Goal: Task Accomplishment & Management: Manage account settings

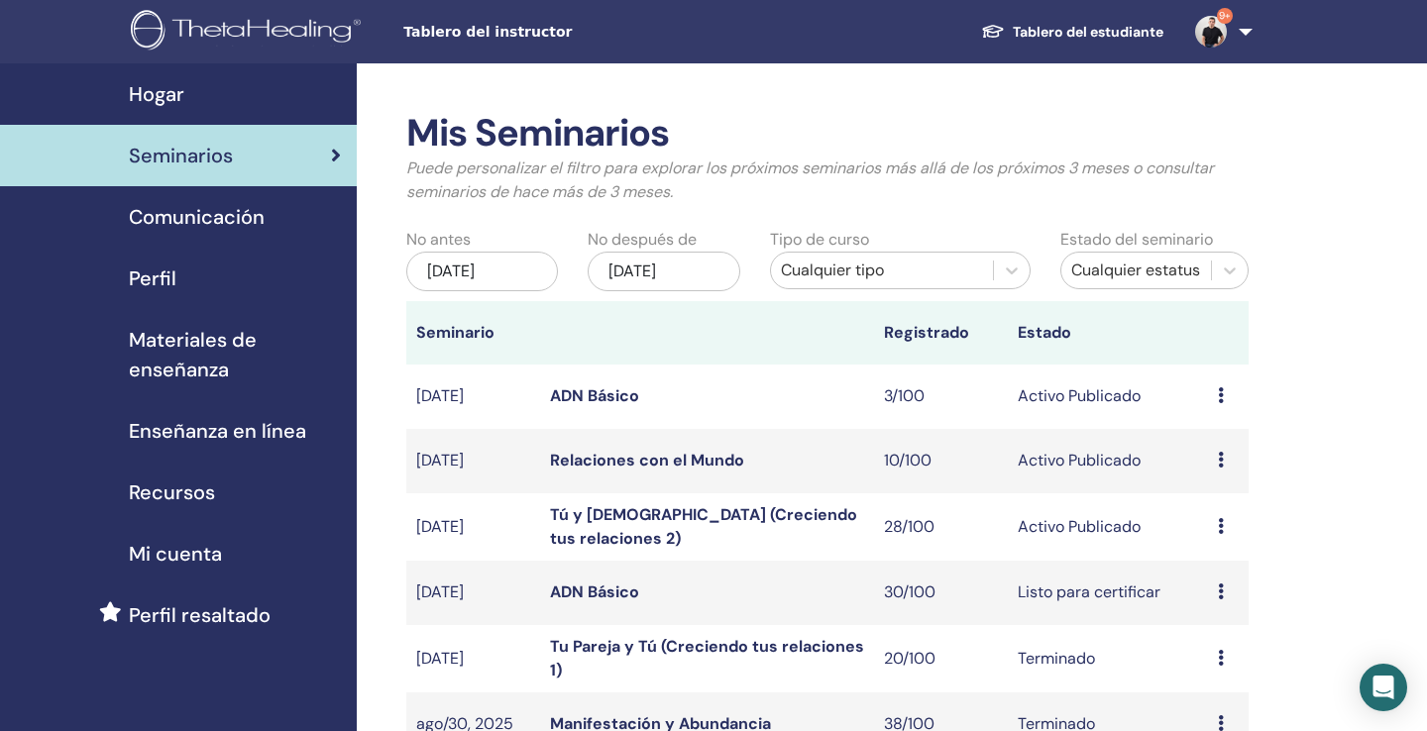
click at [647, 523] on link "Tú y Dios (Creciendo tus relaciones 2)" at bounding box center [703, 526] width 307 height 45
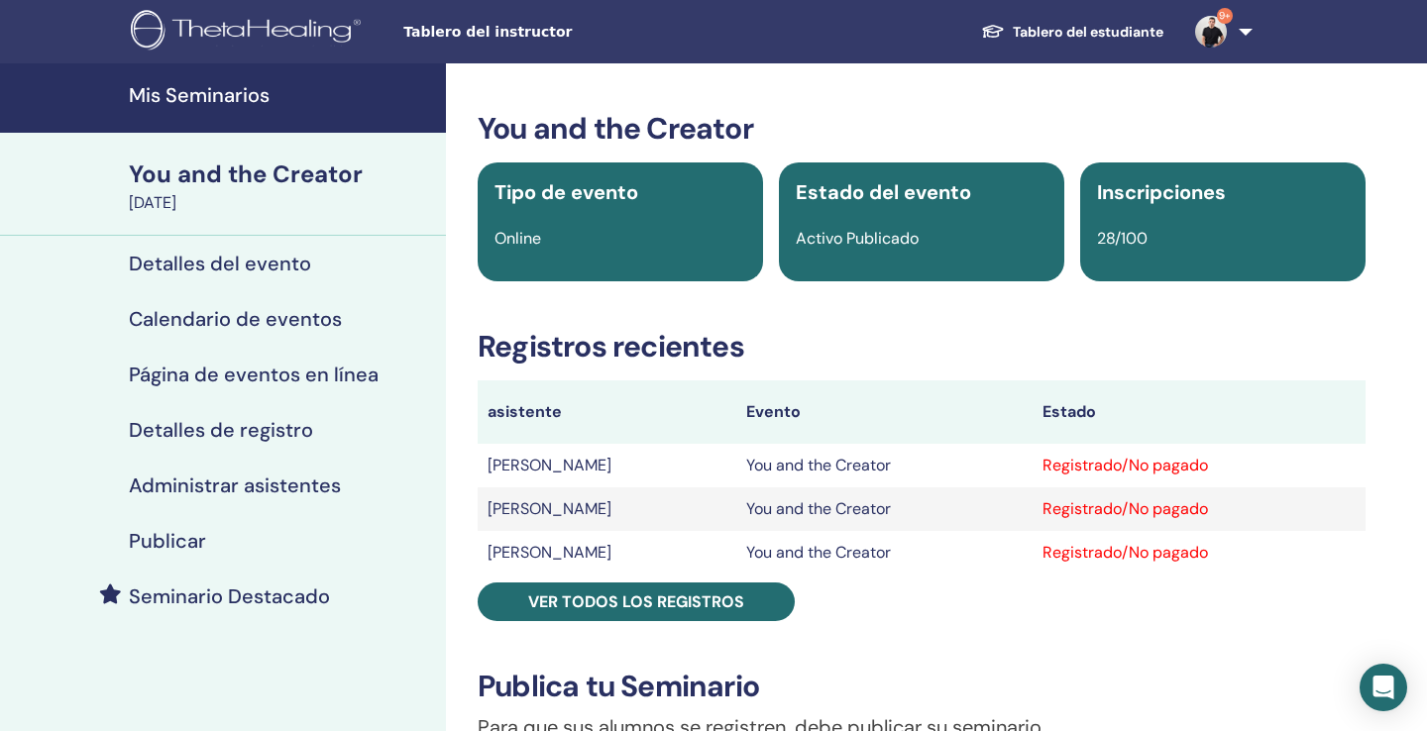
click at [233, 482] on h4 "Administrar asistentes" at bounding box center [235, 486] width 212 height 24
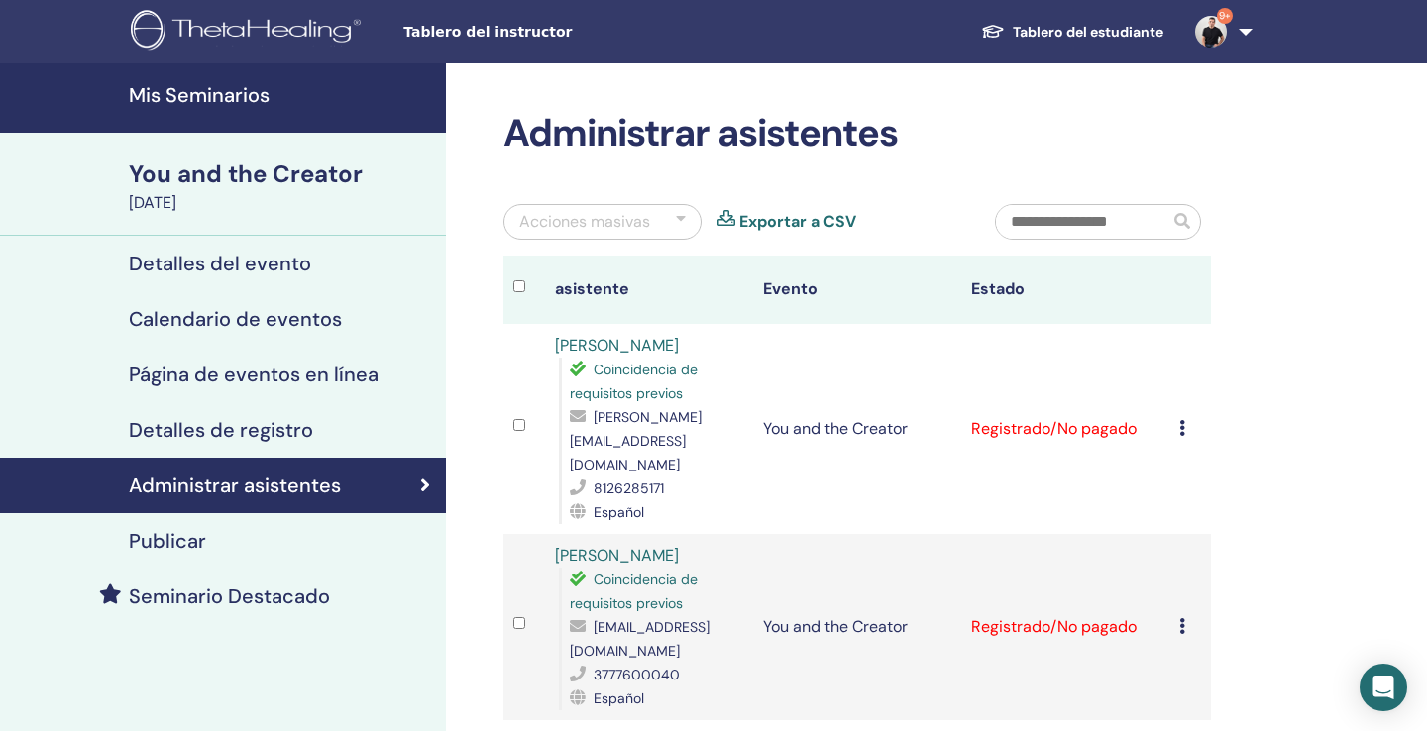
click at [685, 221] on div "Acciones masivas" at bounding box center [602, 222] width 198 height 36
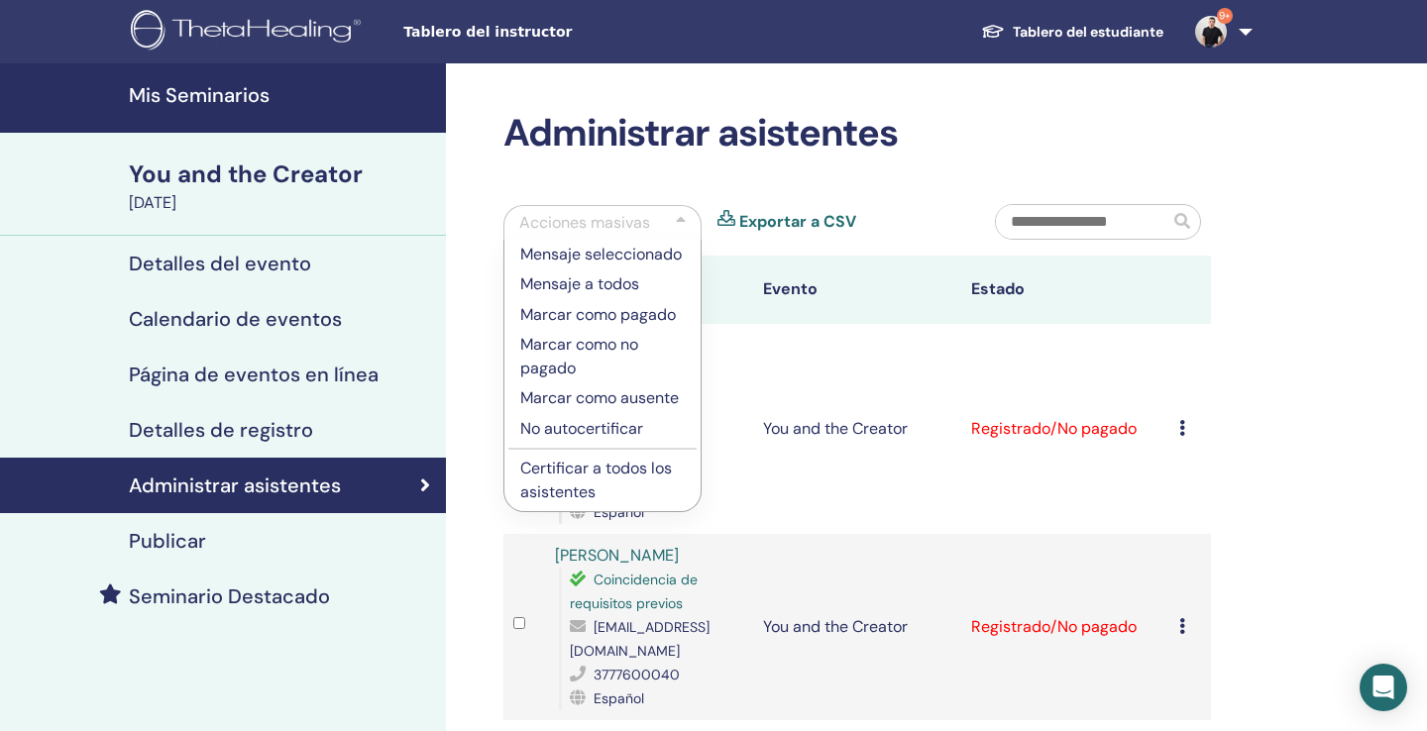
click at [687, 220] on div "Acciones masivas" at bounding box center [602, 222] width 198 height 35
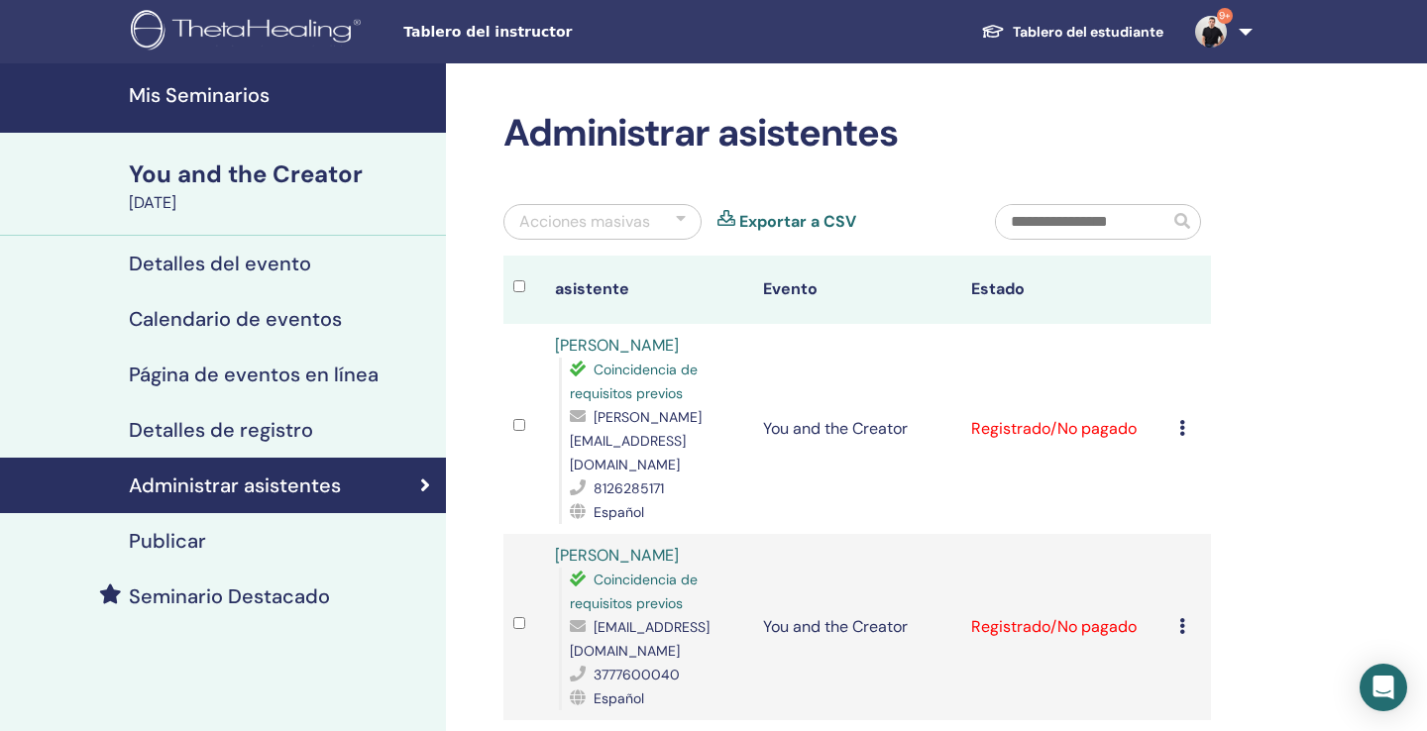
click at [680, 219] on div at bounding box center [681, 222] width 10 height 24
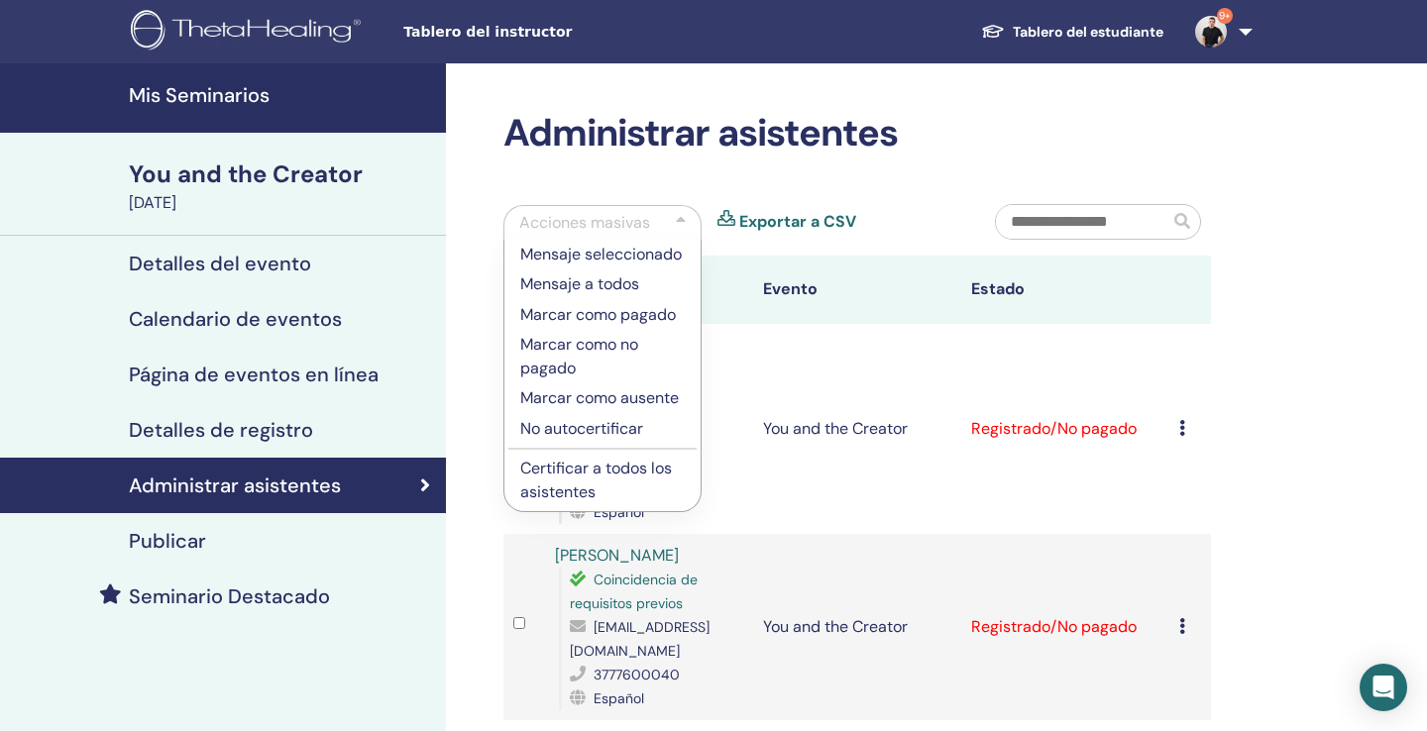
click at [569, 475] on p "Certificar a todos los asistentes" at bounding box center [602, 481] width 164 height 48
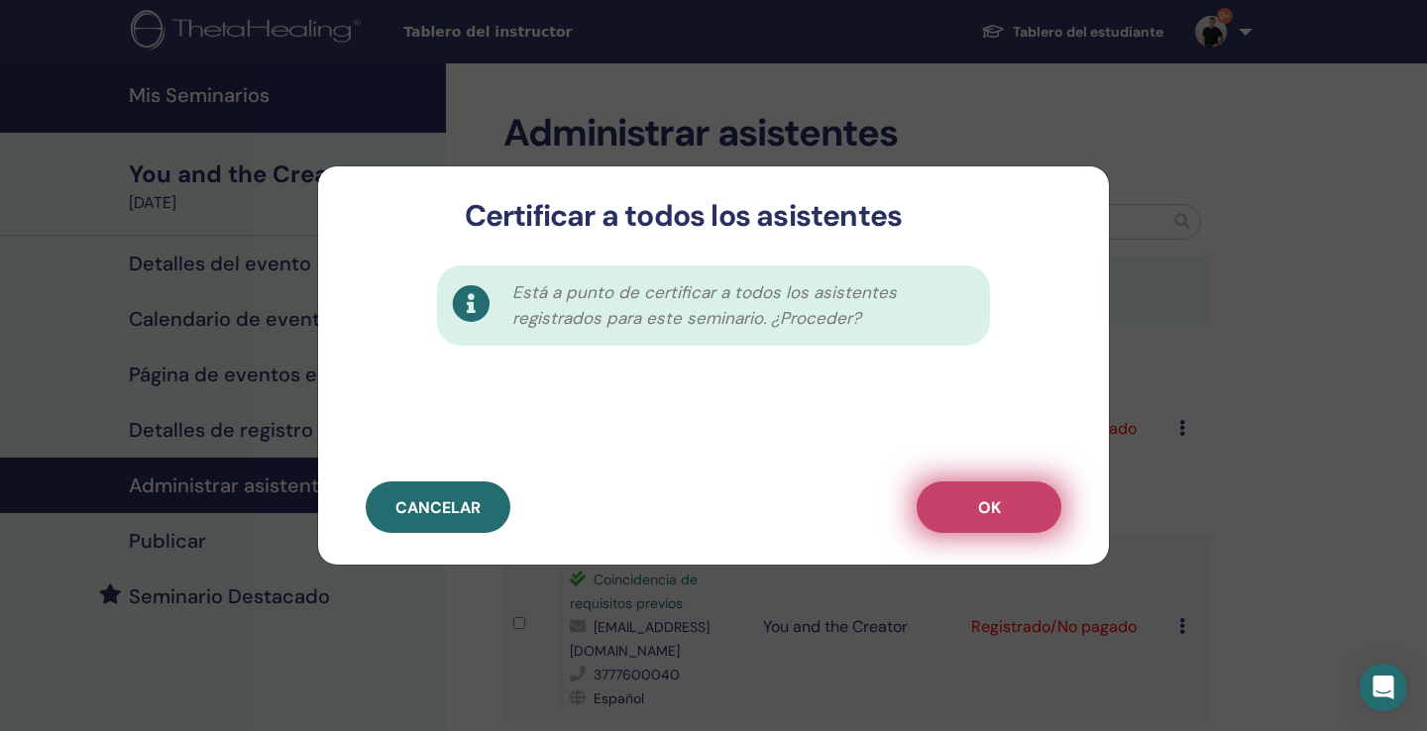
click at [990, 489] on button "OK" at bounding box center [988, 507] width 145 height 52
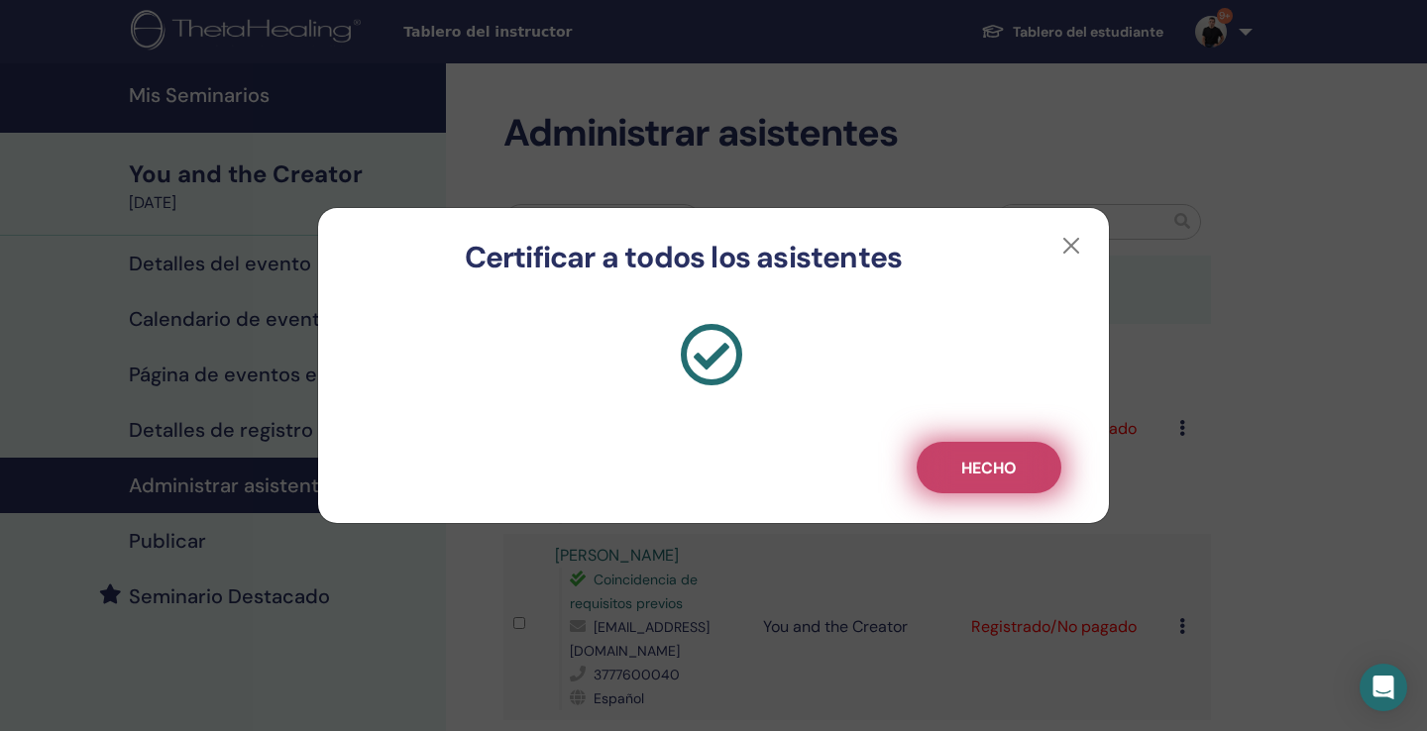
click at [977, 454] on button "Hecho" at bounding box center [988, 468] width 145 height 52
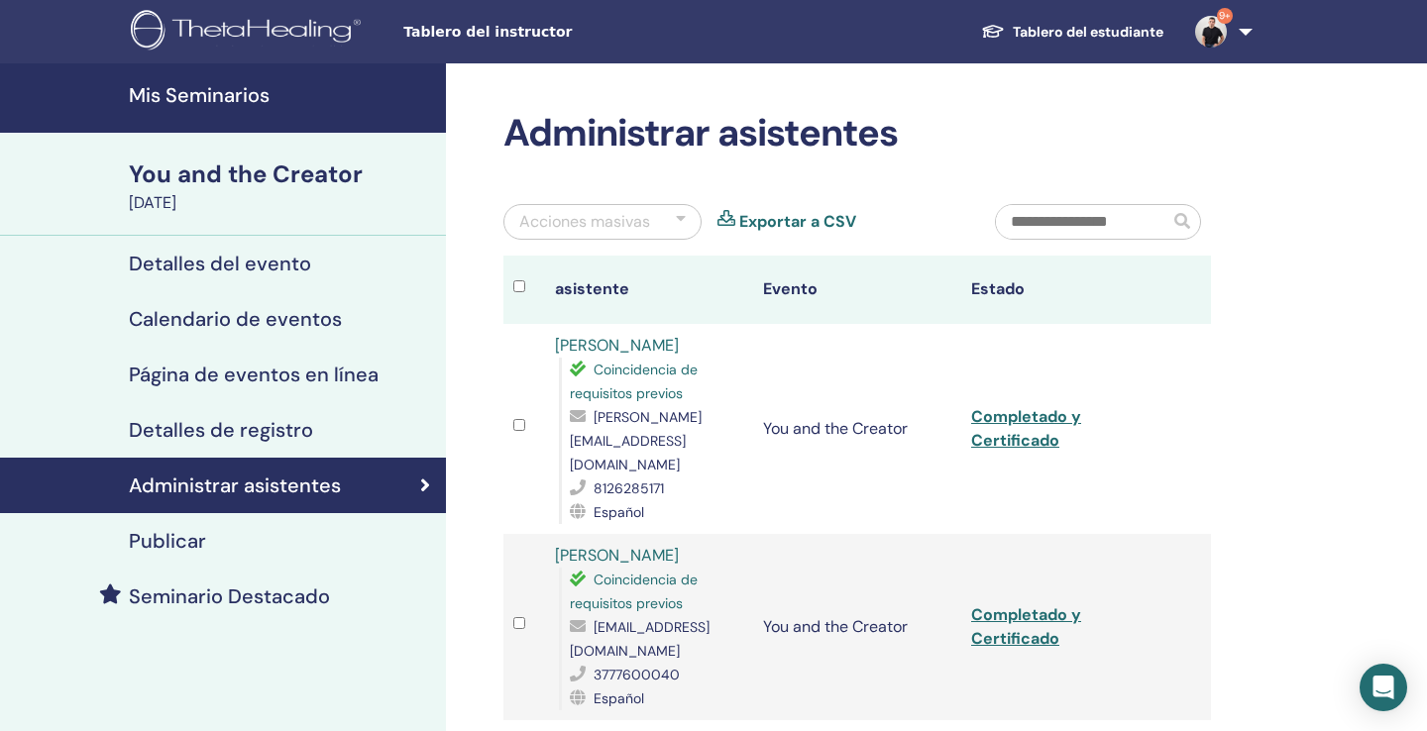
click at [248, 100] on h4 "Mis Seminarios" at bounding box center [281, 95] width 305 height 24
